Goal: Task Accomplishment & Management: Use online tool/utility

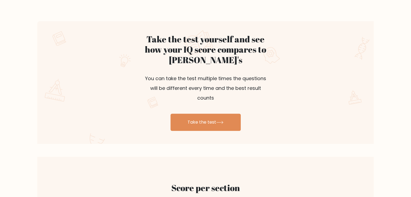
scroll to position [288, 0]
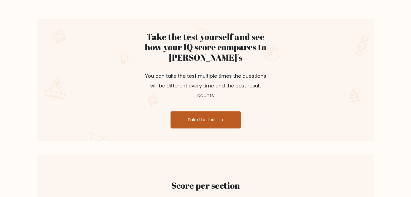
click at [215, 111] on link "Take the test" at bounding box center [206, 119] width 70 height 17
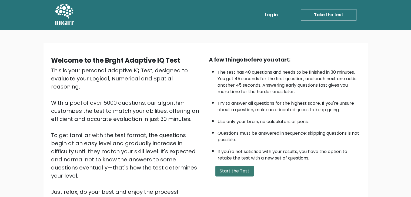
click at [229, 168] on button "Start the Test" at bounding box center [234, 171] width 38 height 11
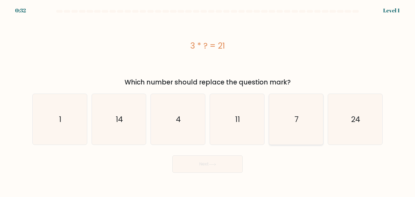
click at [272, 137] on icon "7" at bounding box center [296, 119] width 51 height 51
click at [208, 101] on input "e. 7" at bounding box center [208, 100] width 0 height 3
radio input "true"
click at [207, 165] on button "Next" at bounding box center [207, 164] width 70 height 17
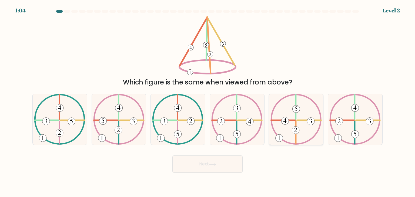
click at [298, 134] on icon at bounding box center [296, 119] width 51 height 51
click at [208, 101] on input "e." at bounding box center [208, 100] width 0 height 3
radio input "true"
click at [214, 168] on button "Next" at bounding box center [207, 164] width 70 height 17
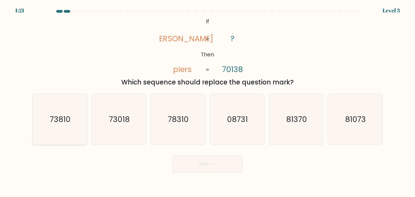
click at [74, 132] on icon "73810" at bounding box center [59, 119] width 51 height 51
click at [208, 101] on input "a. 73810" at bounding box center [208, 100] width 0 height 3
radio input "true"
click at [203, 162] on button "Next" at bounding box center [207, 164] width 70 height 17
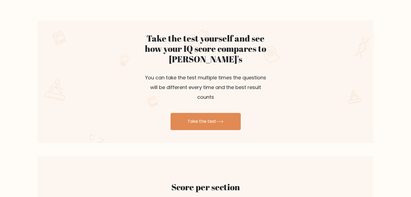
scroll to position [288, 0]
